Goal: Check status: Check status

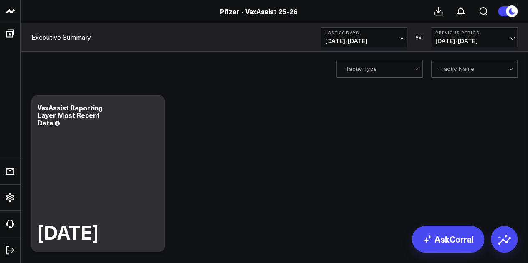
click at [398, 35] on b "Last 30 Days" at bounding box center [364, 32] width 78 height 5
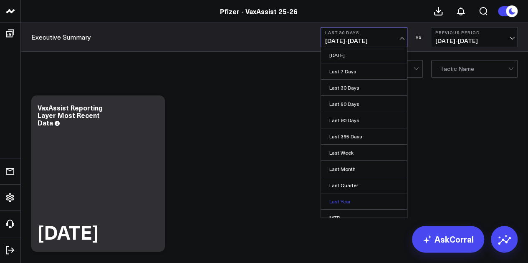
scroll to position [54, 0]
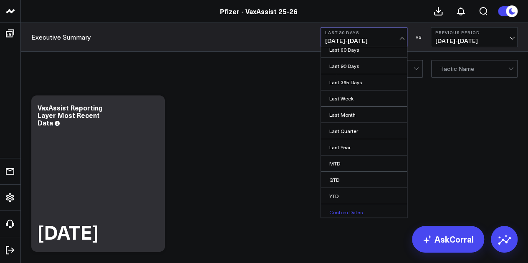
click at [344, 207] on link "Custom Dates" at bounding box center [364, 212] width 86 height 16
select select "7"
select select "2025"
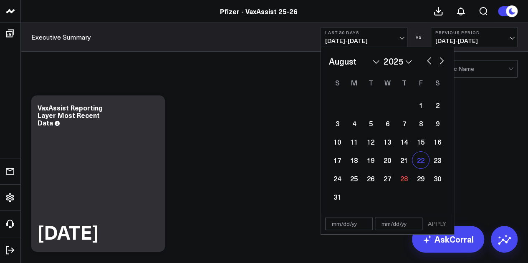
click at [416, 161] on div "22" at bounding box center [420, 160] width 17 height 17
type input "[DATE]"
select select "7"
select select "2025"
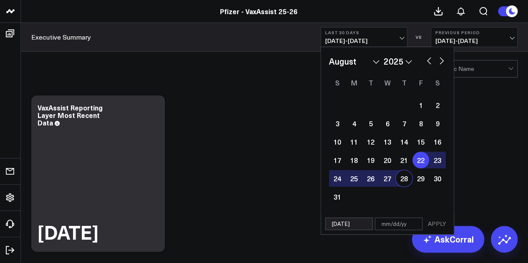
click at [399, 181] on div "28" at bounding box center [404, 178] width 17 height 17
type input "[DATE]"
select select "7"
select select "2025"
click at [442, 222] on button "APPLY" at bounding box center [436, 224] width 25 height 13
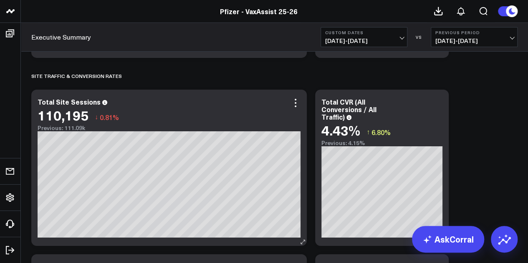
scroll to position [1394, 0]
